Goal: Browse casually: Explore the website without a specific task or goal

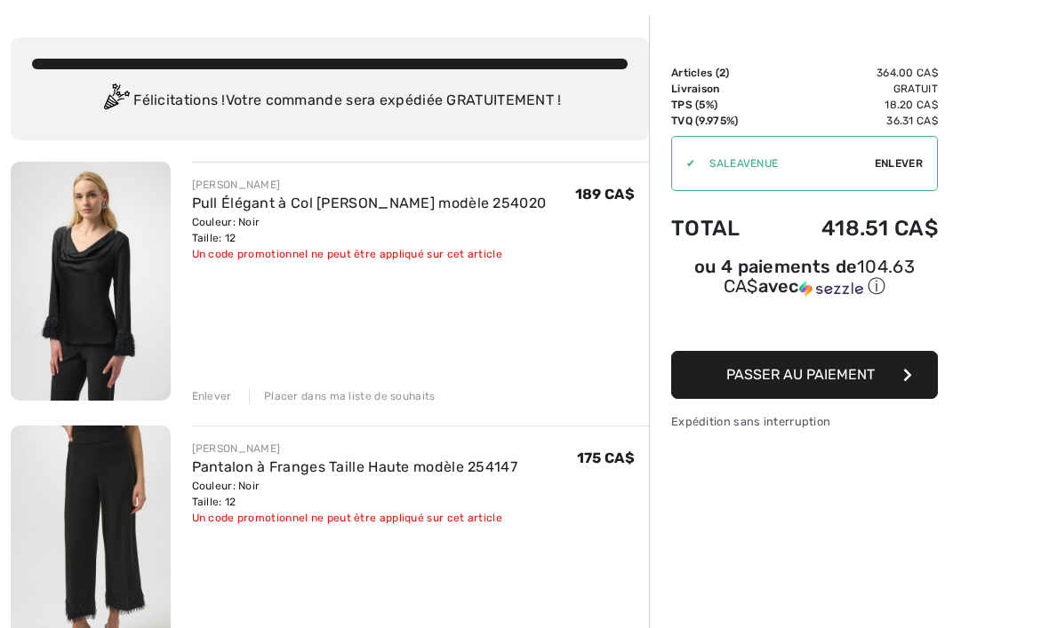
scroll to position [72, 0]
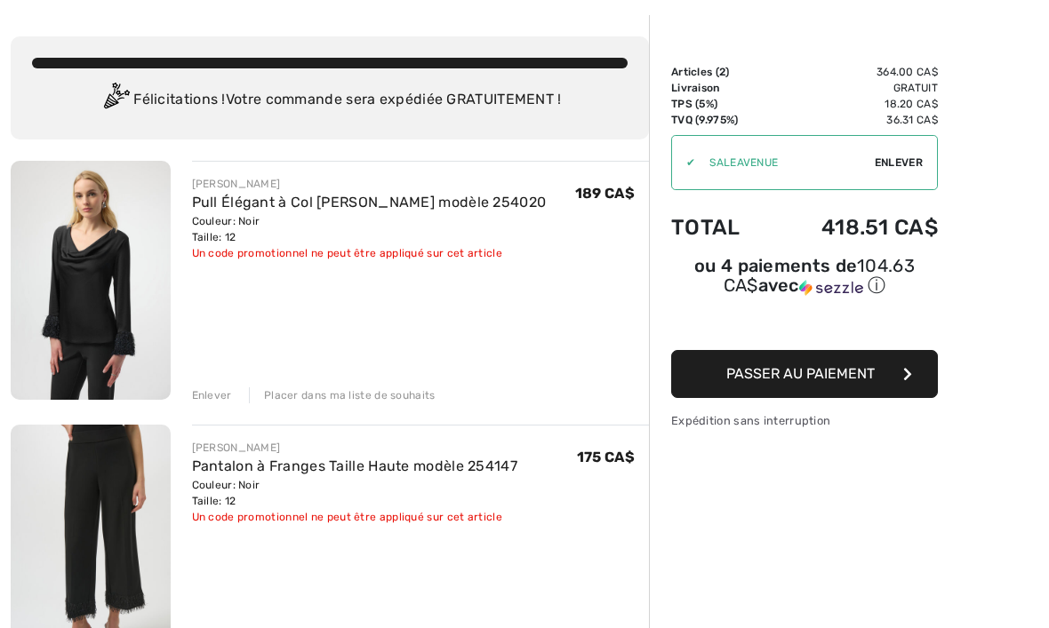
click at [100, 281] on img at bounding box center [91, 280] width 160 height 239
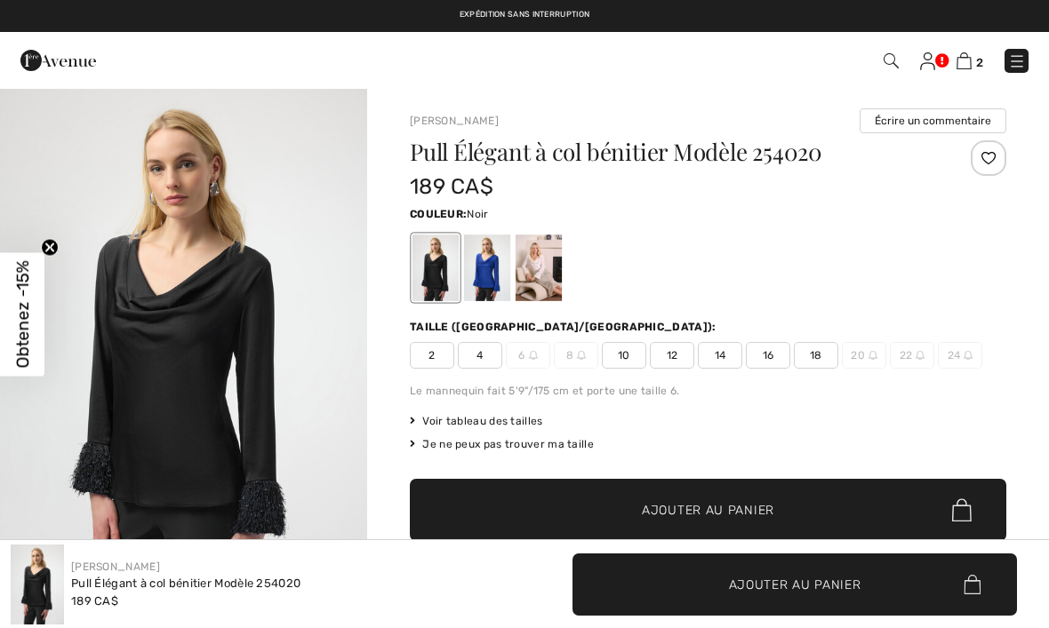
checkbox input "true"
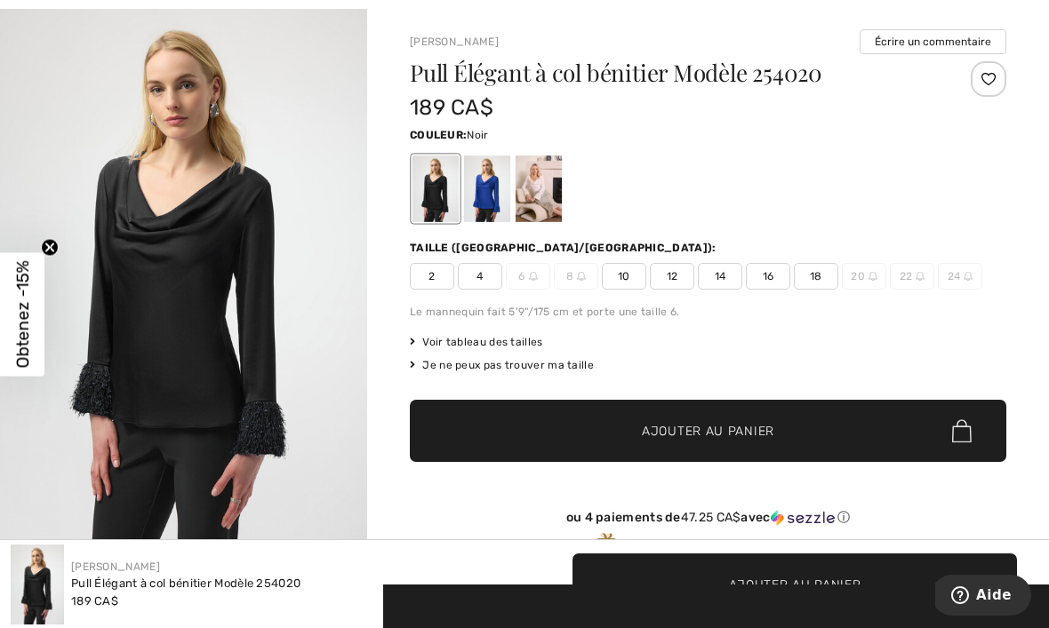
scroll to position [82, 0]
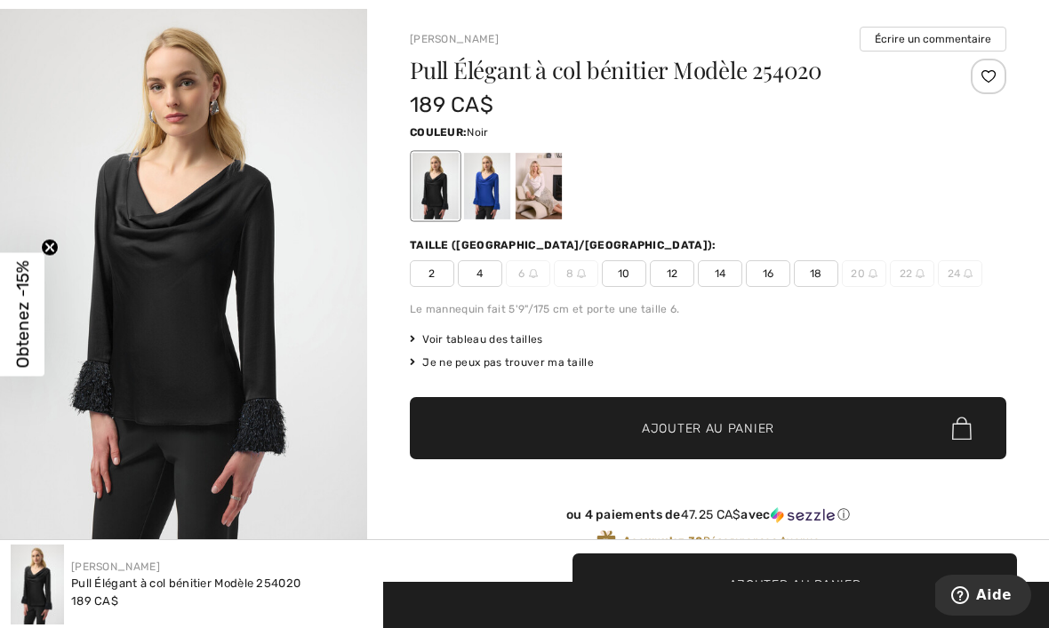
click at [238, 357] on img "1 / 2" at bounding box center [183, 280] width 367 height 550
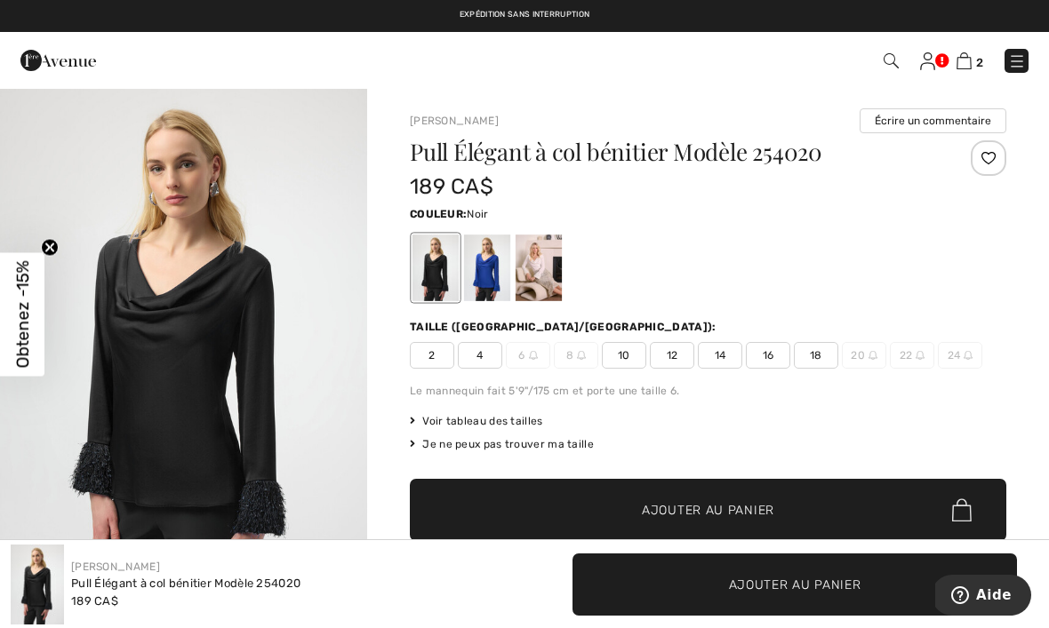
click at [963, 57] on img at bounding box center [963, 60] width 15 height 17
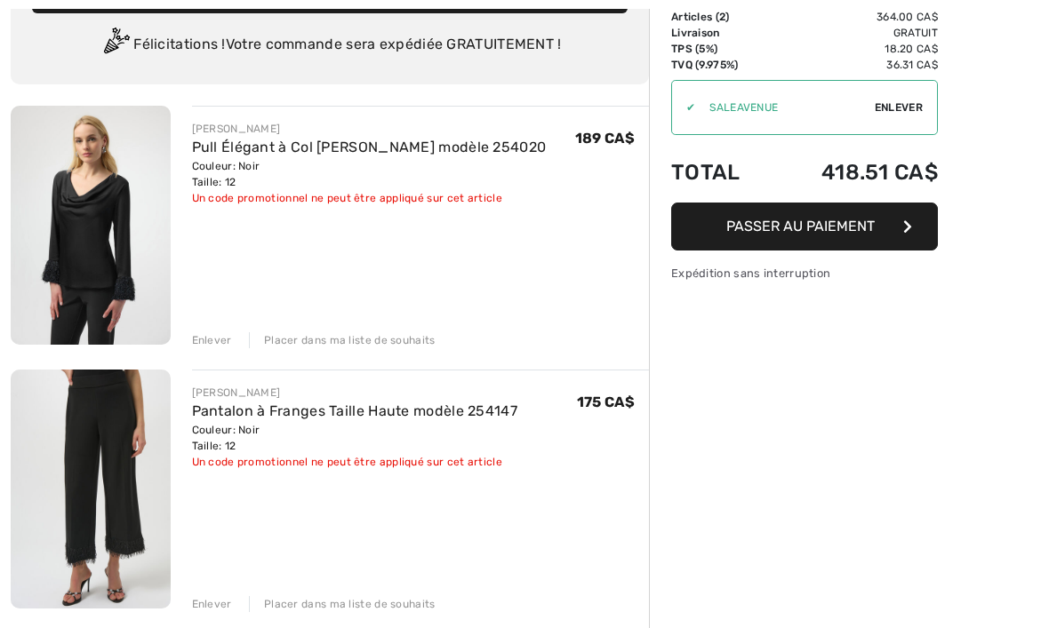
scroll to position [127, 0]
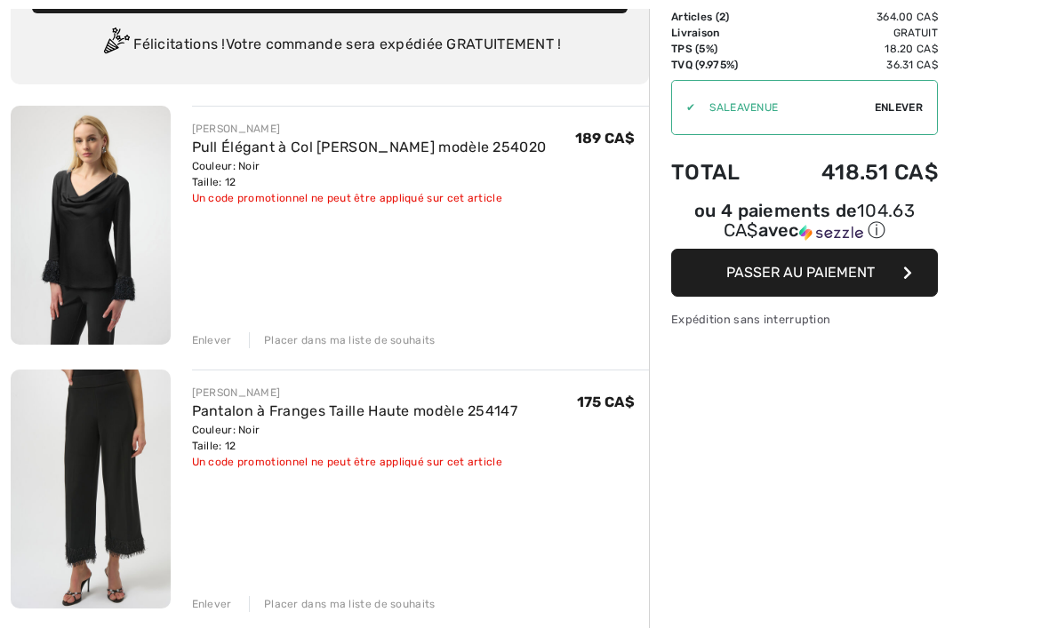
click at [118, 463] on img at bounding box center [91, 489] width 160 height 239
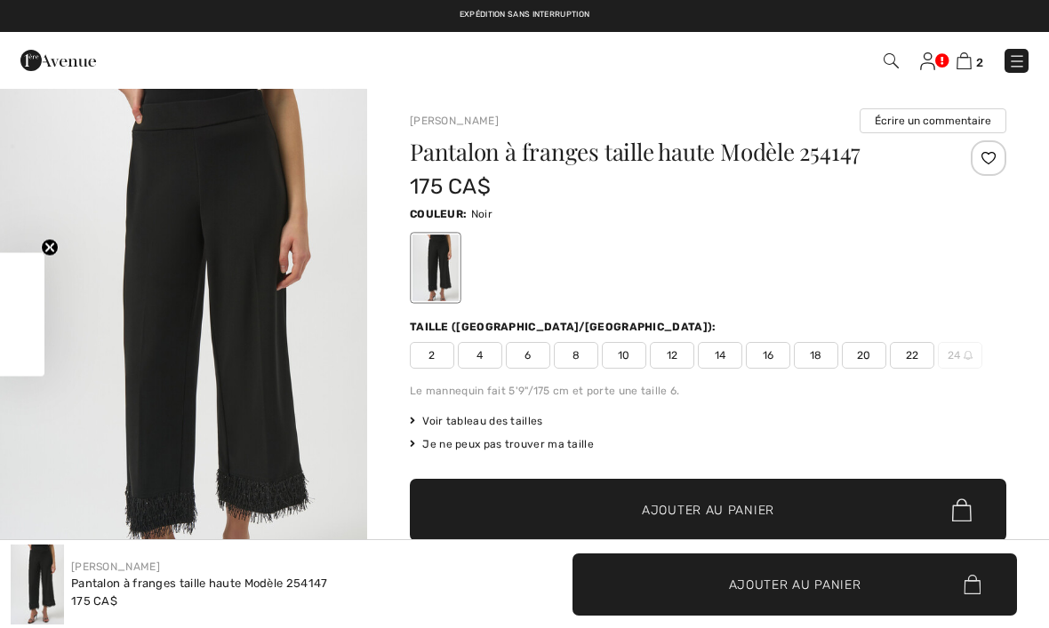
checkbox input "true"
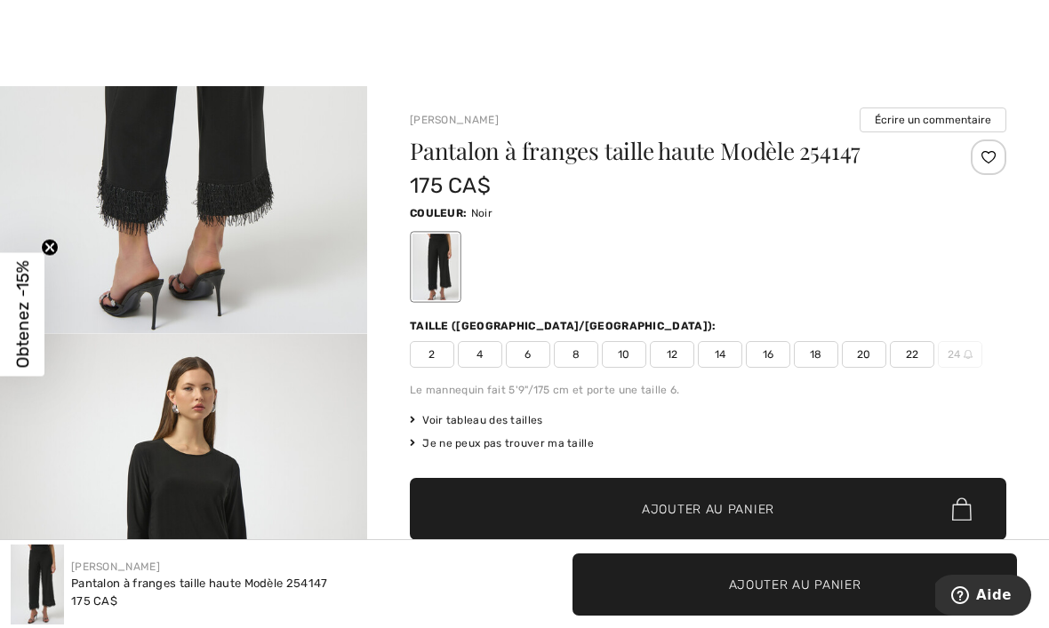
scroll to position [1577, 0]
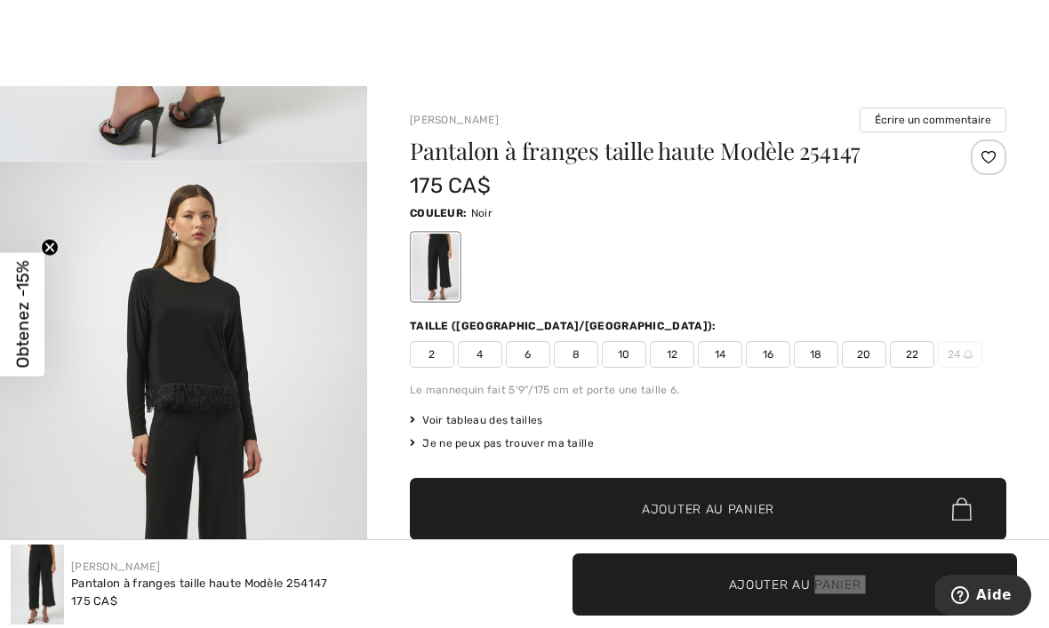
click at [1001, 612] on button "Aide" at bounding box center [982, 595] width 100 height 41
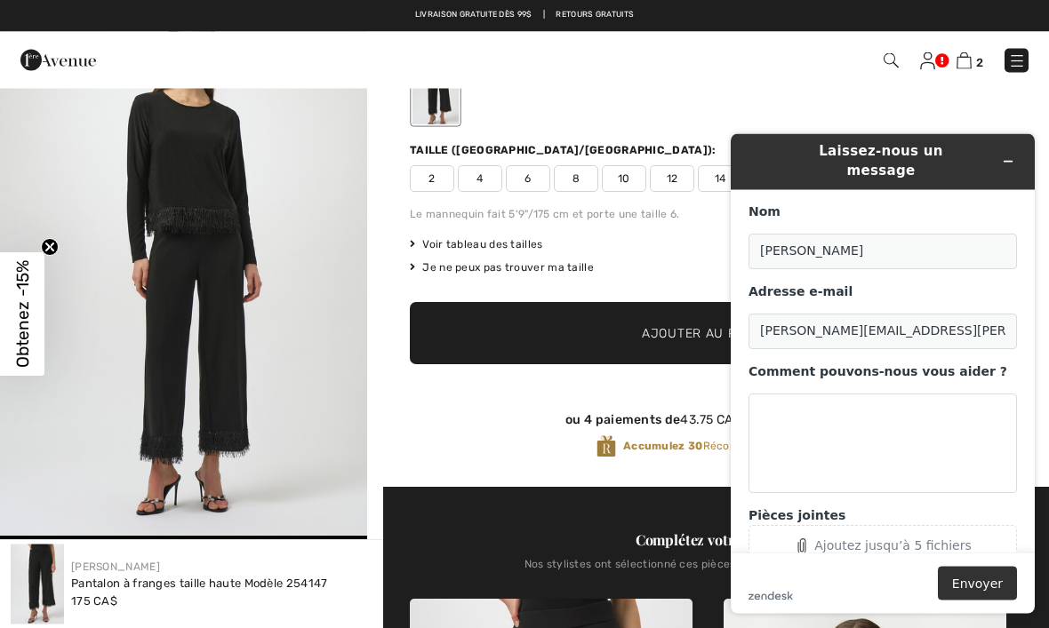
scroll to position [0, 0]
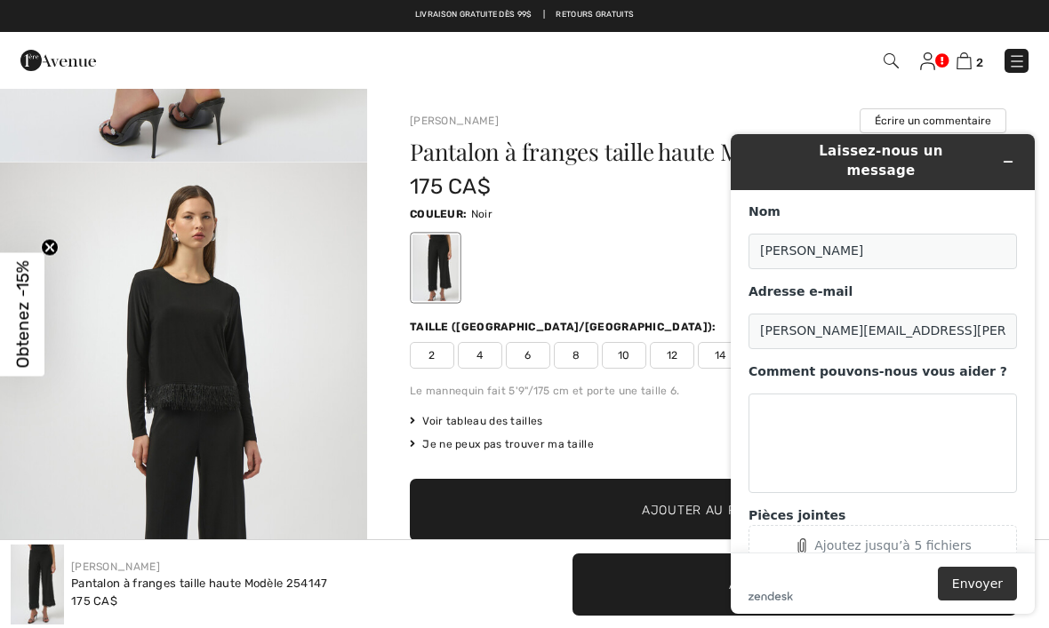
click at [970, 62] on img at bounding box center [963, 60] width 15 height 17
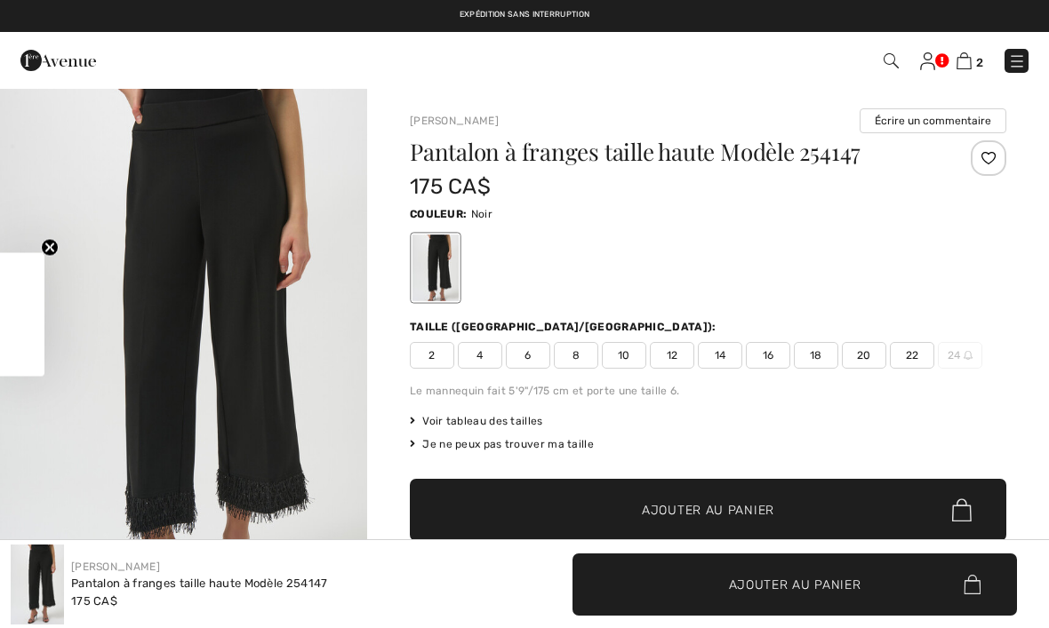
checkbox input "true"
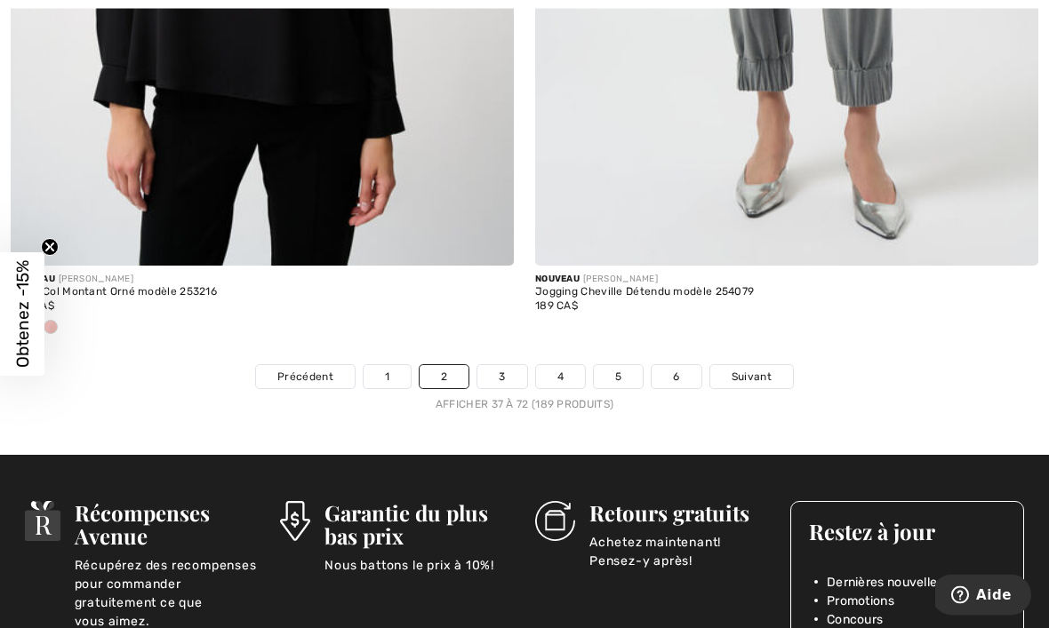
scroll to position [15501, 0]
click at [494, 365] on link "3" at bounding box center [501, 376] width 49 height 23
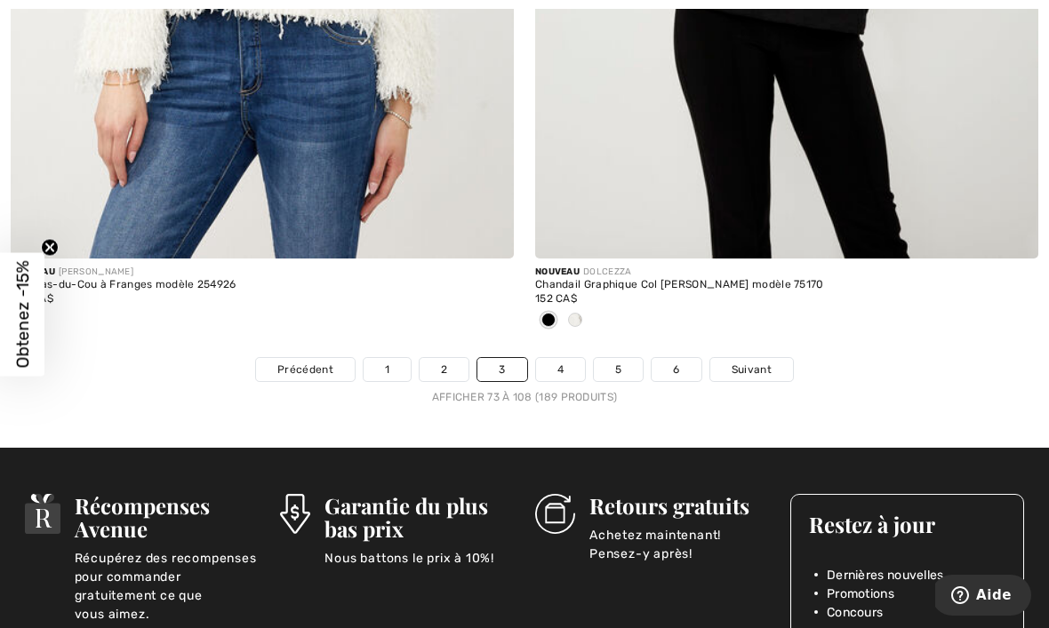
scroll to position [15481, 0]
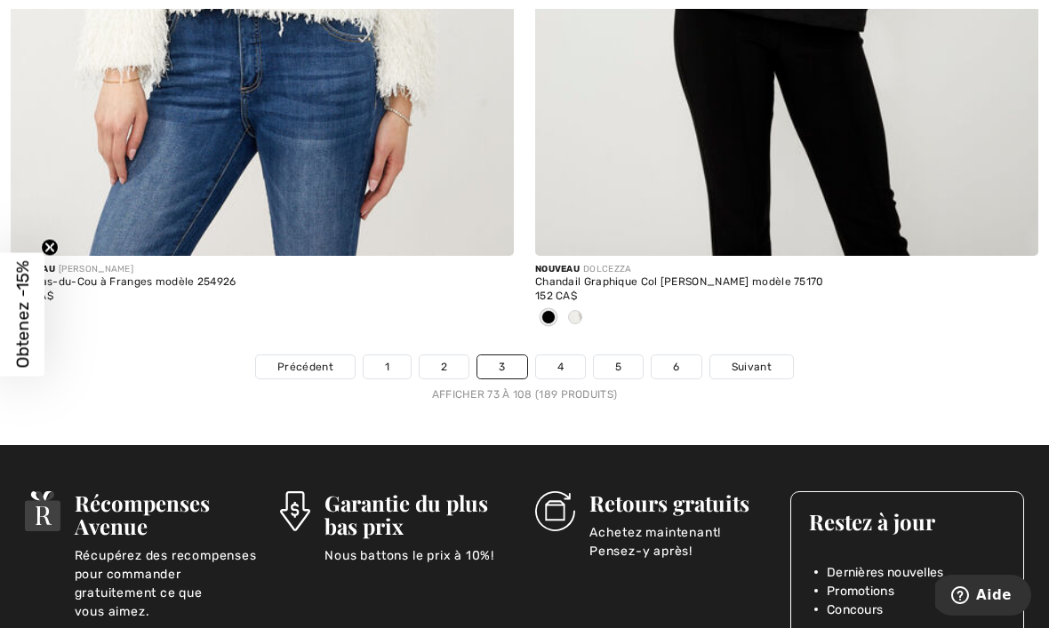
click at [562, 356] on link "4" at bounding box center [560, 367] width 49 height 23
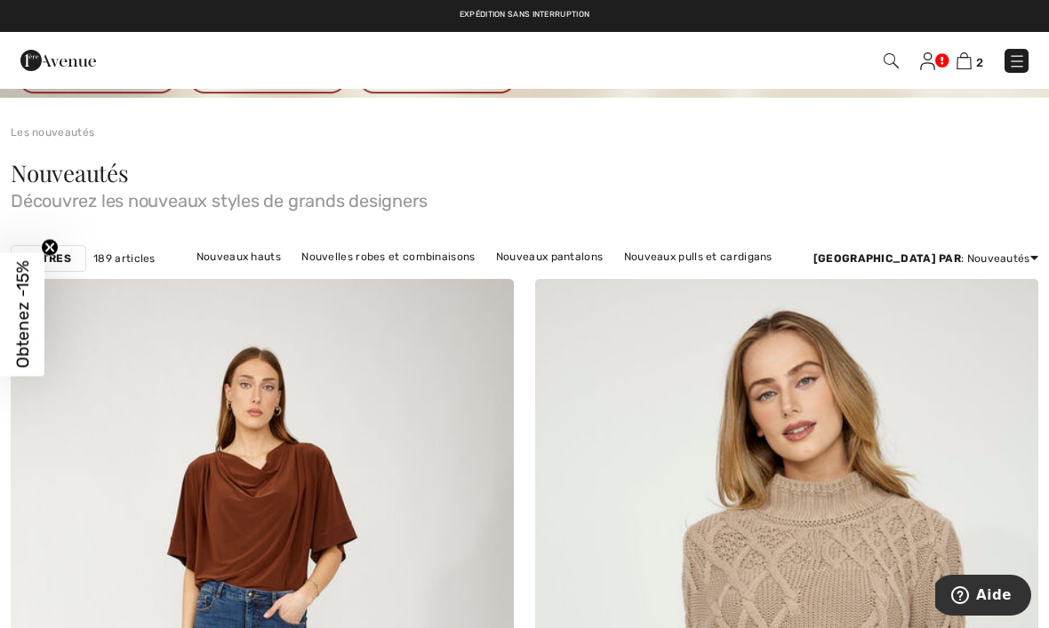
checkbox input "true"
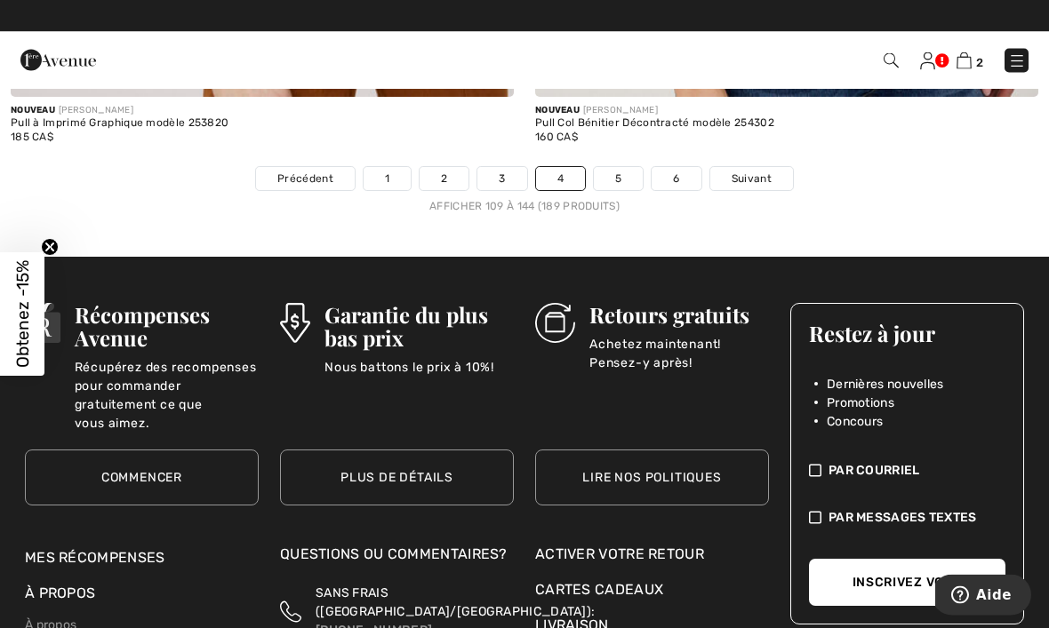
scroll to position [15599, 0]
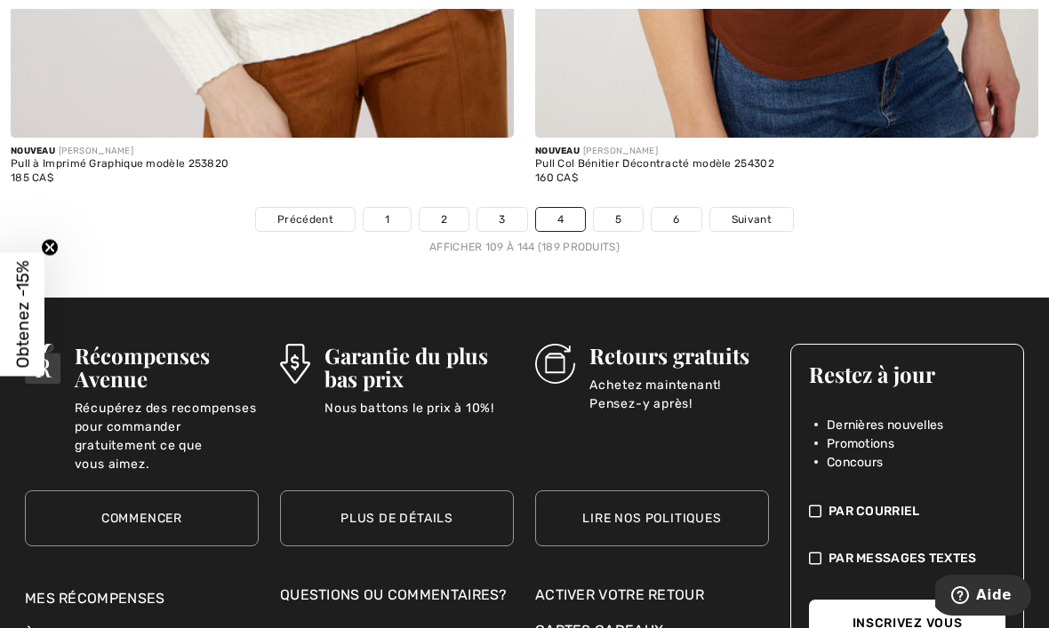
click at [611, 209] on link "5" at bounding box center [618, 219] width 49 height 23
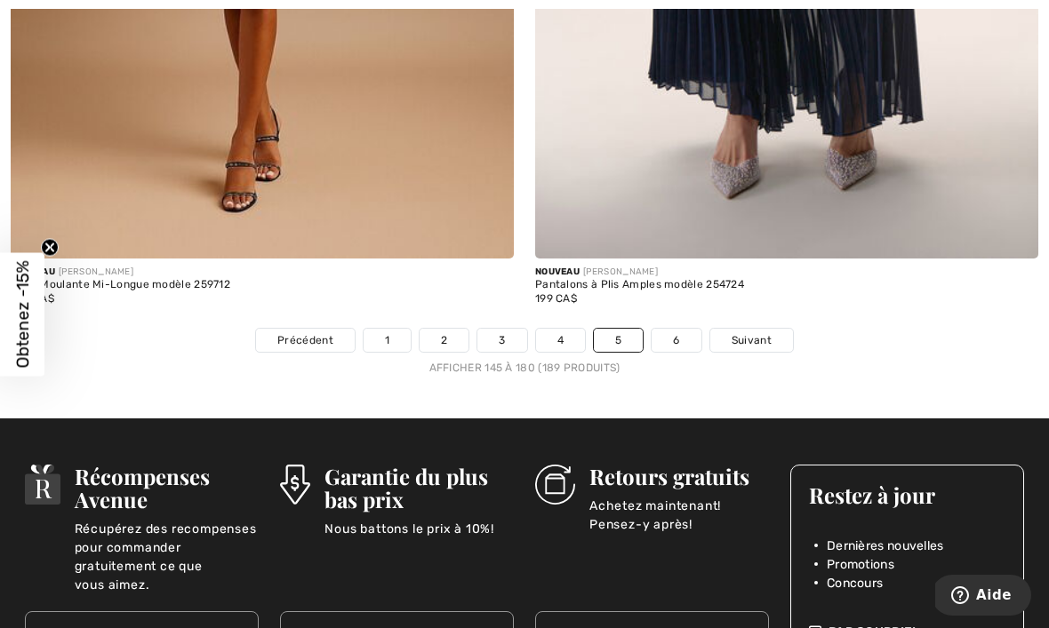
scroll to position [15558, 0]
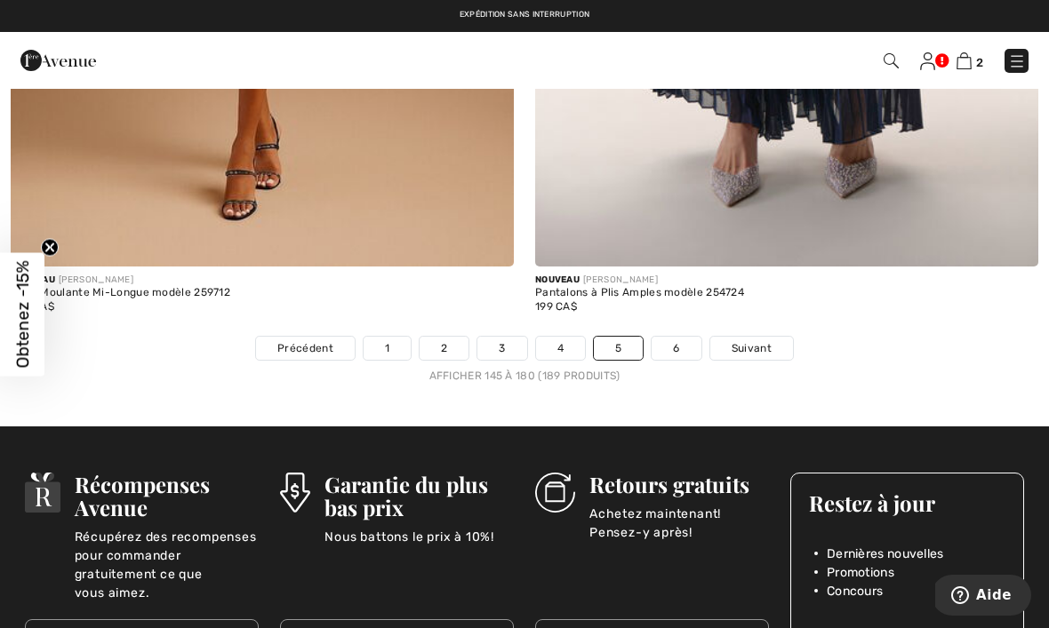
click at [682, 337] on link "6" at bounding box center [676, 348] width 49 height 23
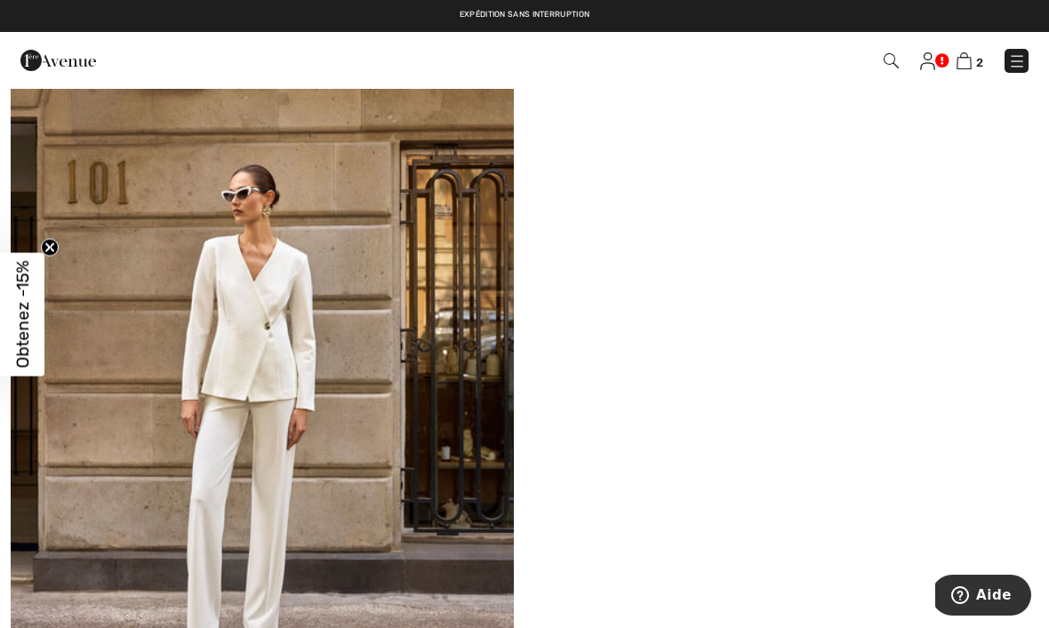
scroll to position [3836, 0]
